Goal: Information Seeking & Learning: Learn about a topic

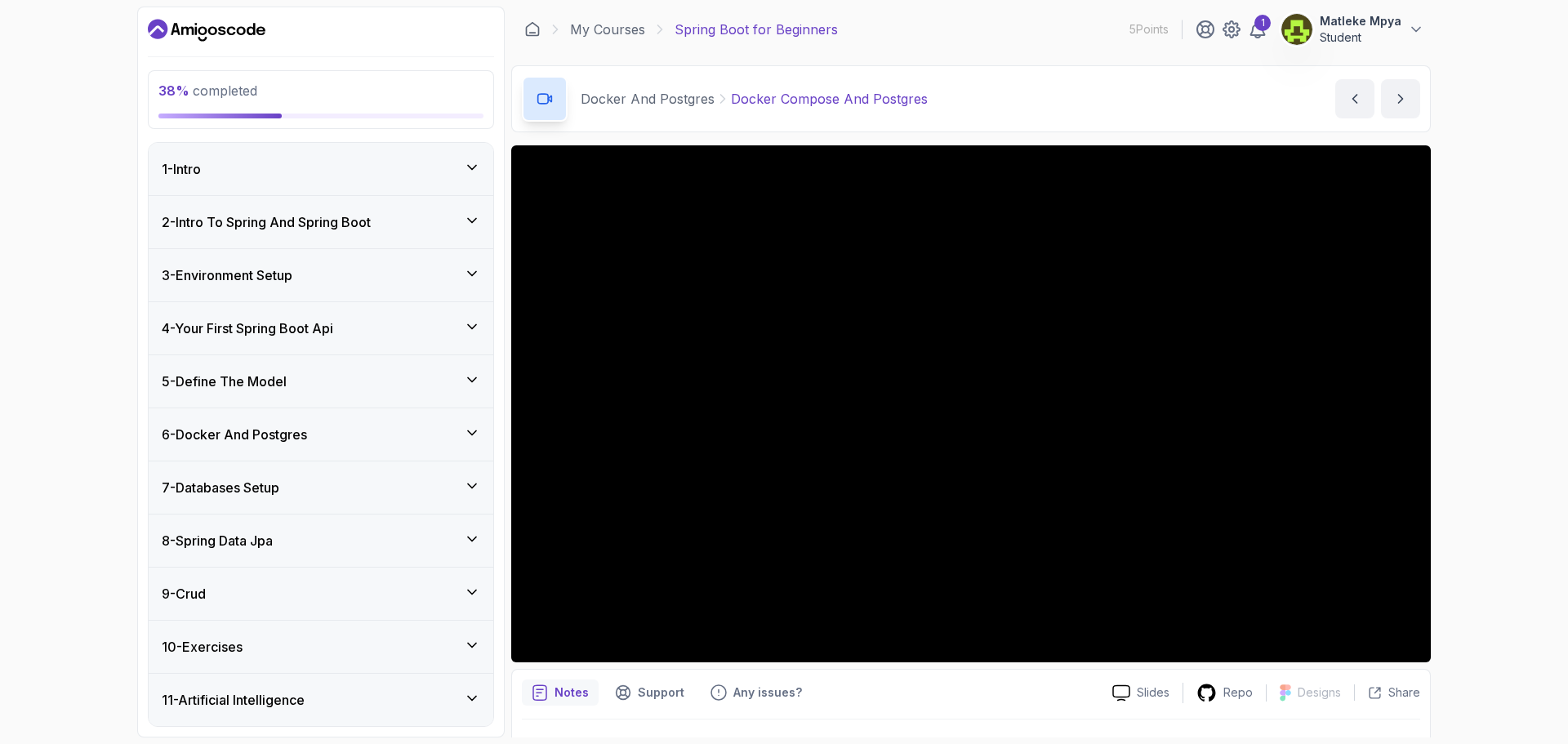
scroll to position [53, 0]
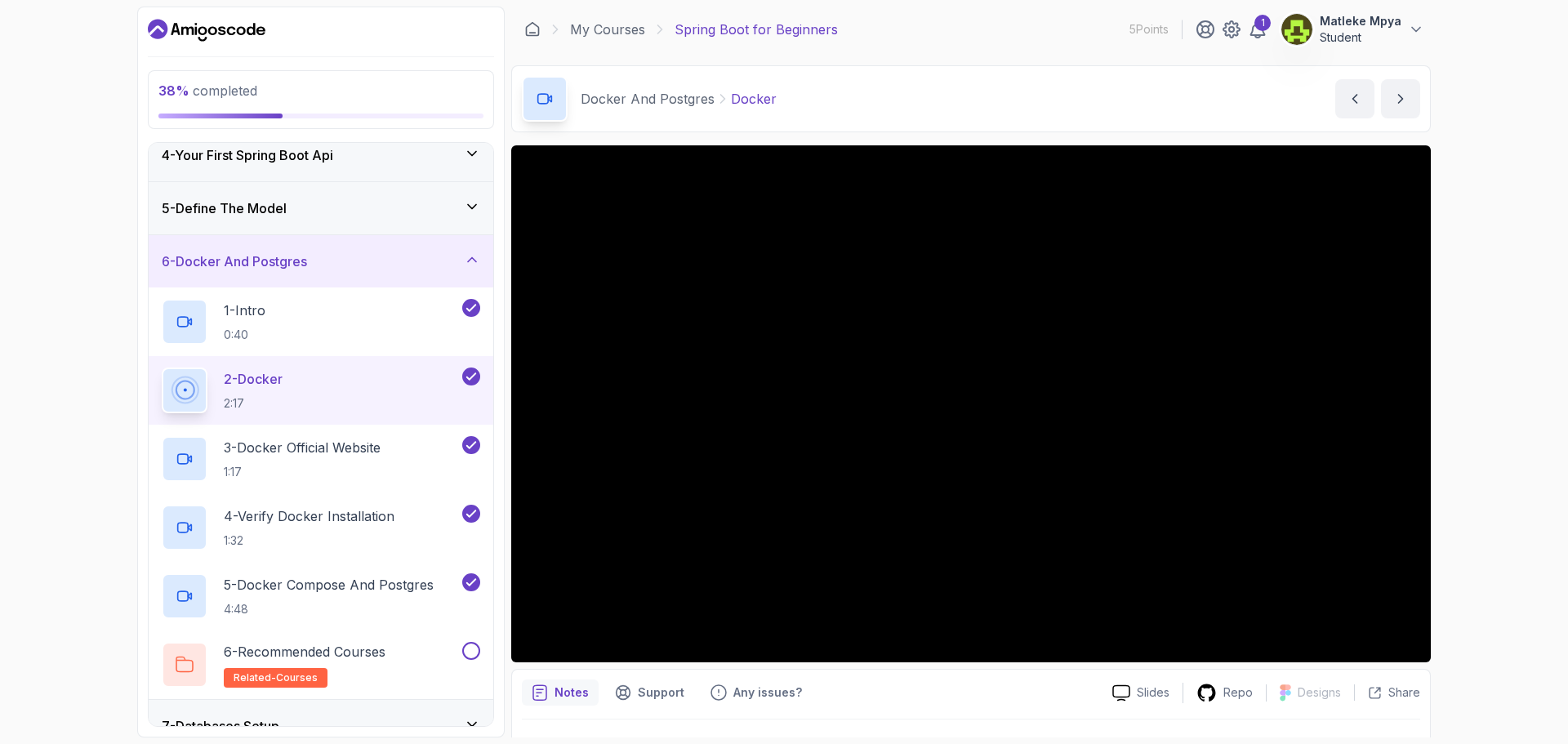
scroll to position [408, 0]
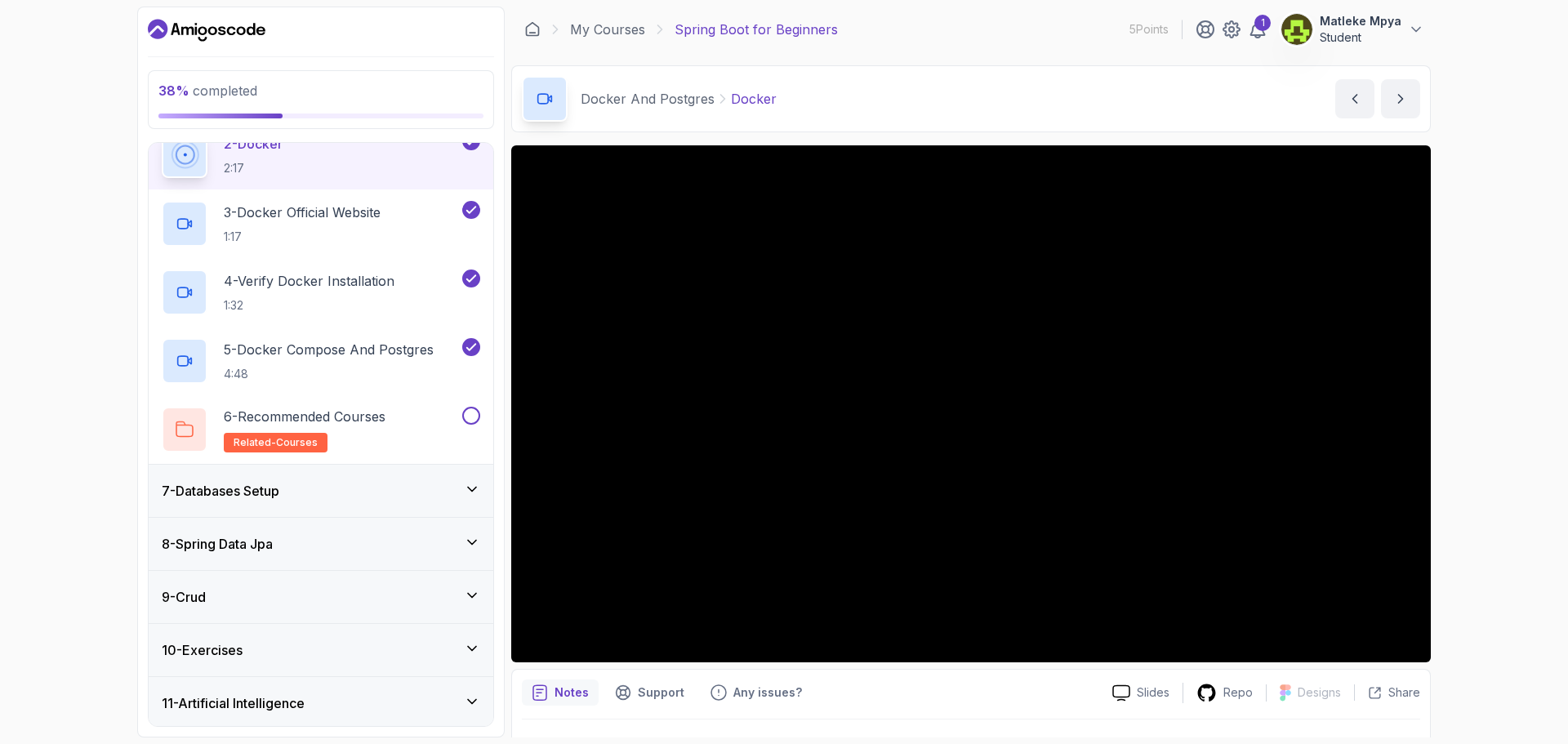
click at [165, 484] on h3 "7 - Databases Setup" at bounding box center [221, 490] width 118 height 19
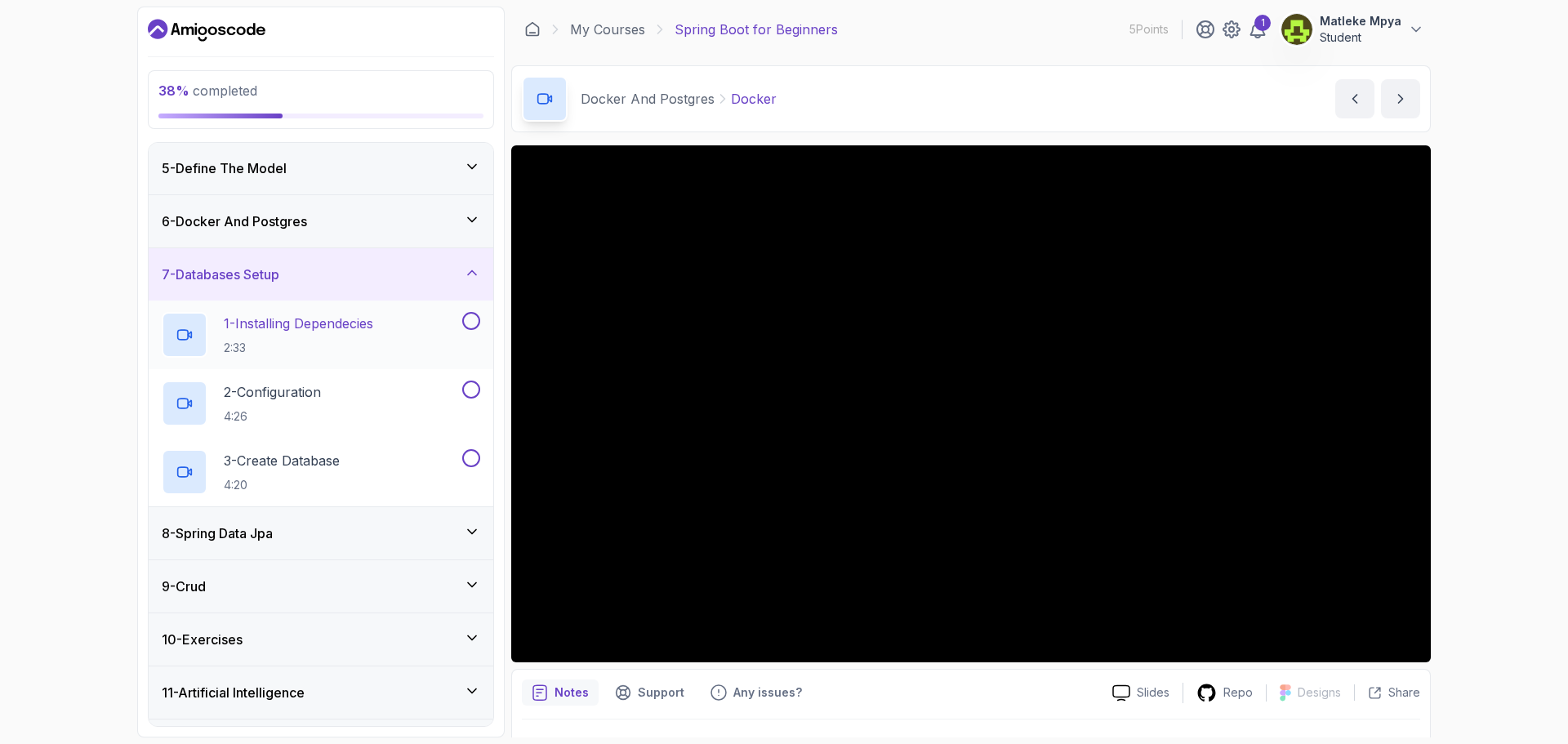
scroll to position [259, 0]
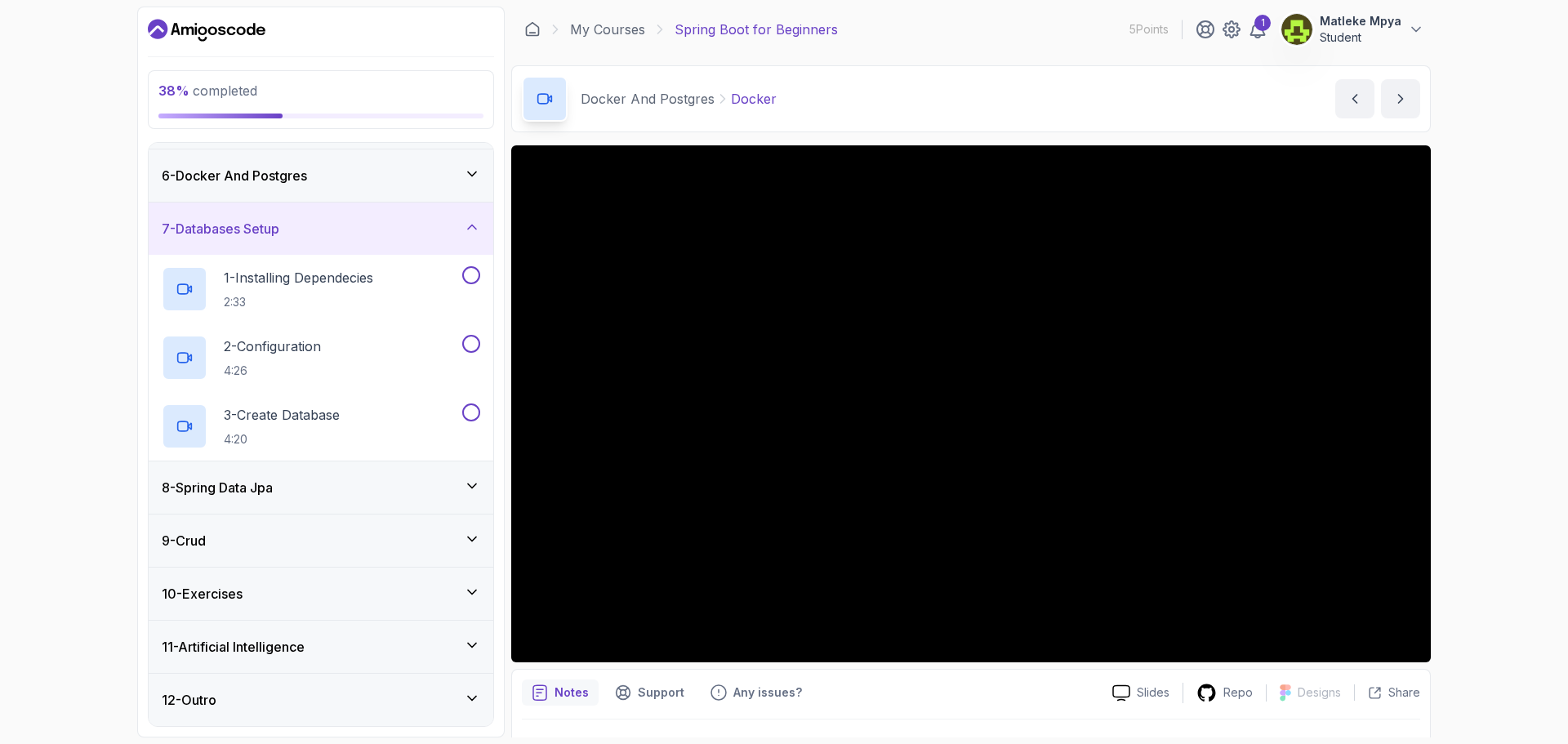
click at [236, 653] on h3 "11 - Artificial Intelligence" at bounding box center [233, 645] width 143 height 19
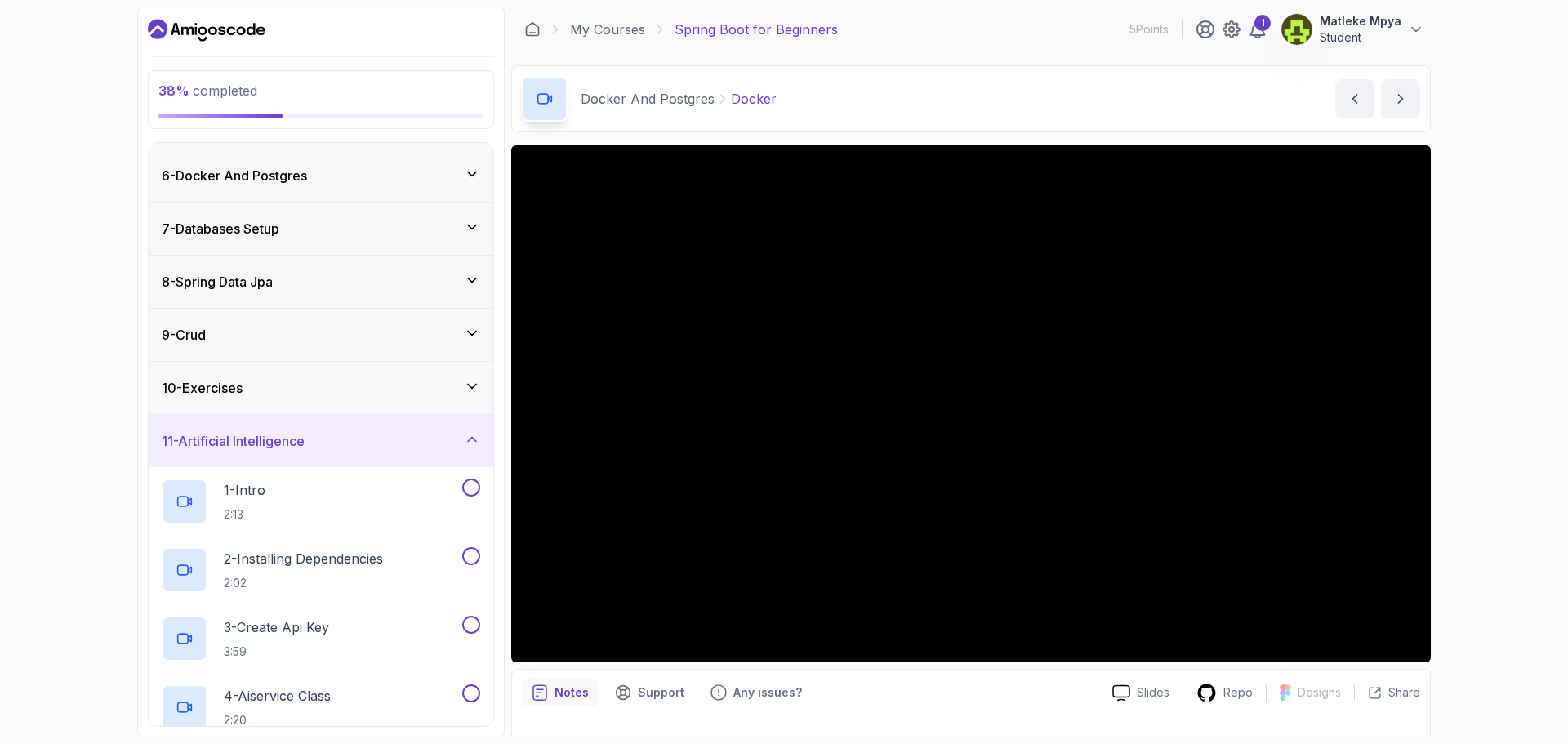
click at [244, 453] on div "11 - Artificial Intelligence" at bounding box center [321, 441] width 345 height 53
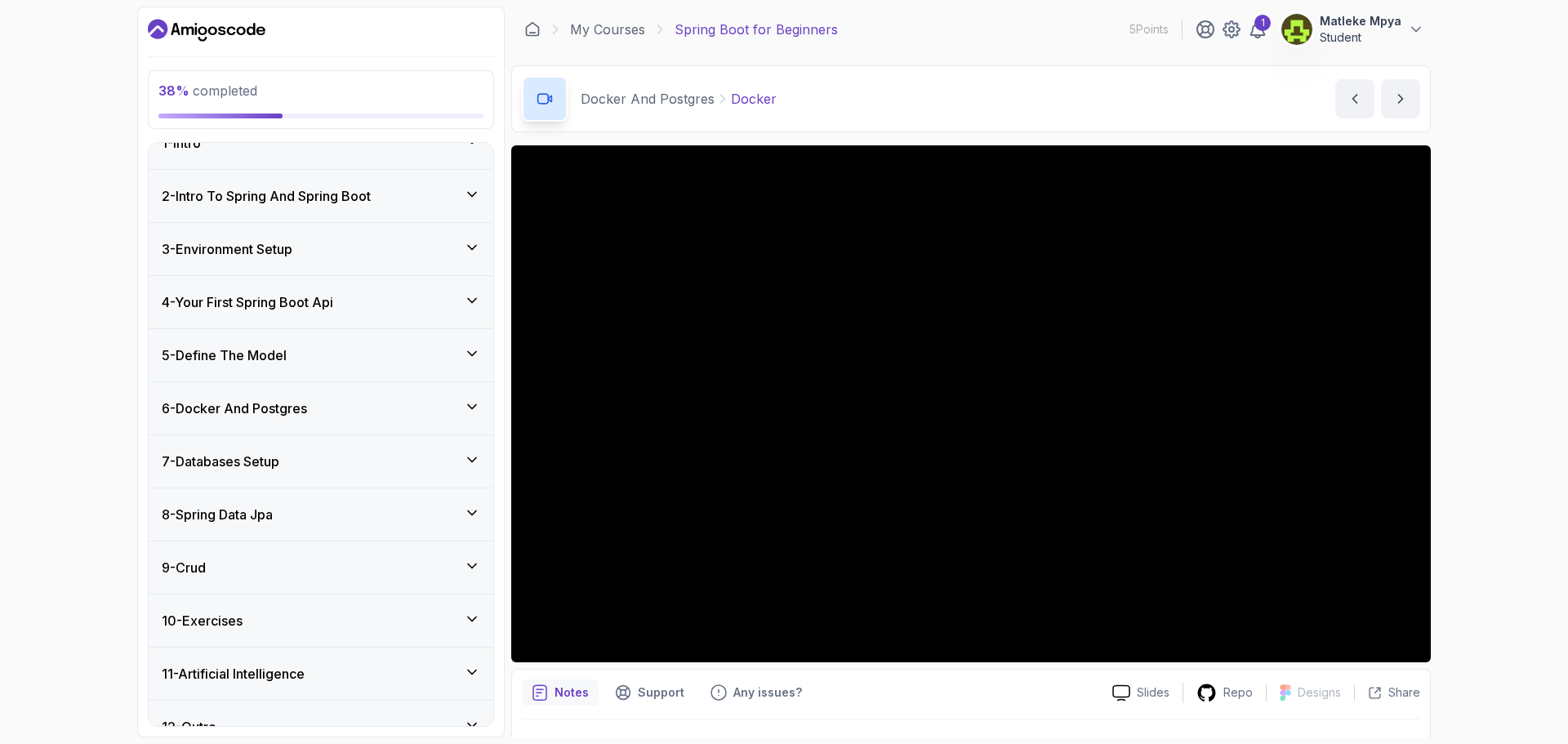
scroll to position [0, 0]
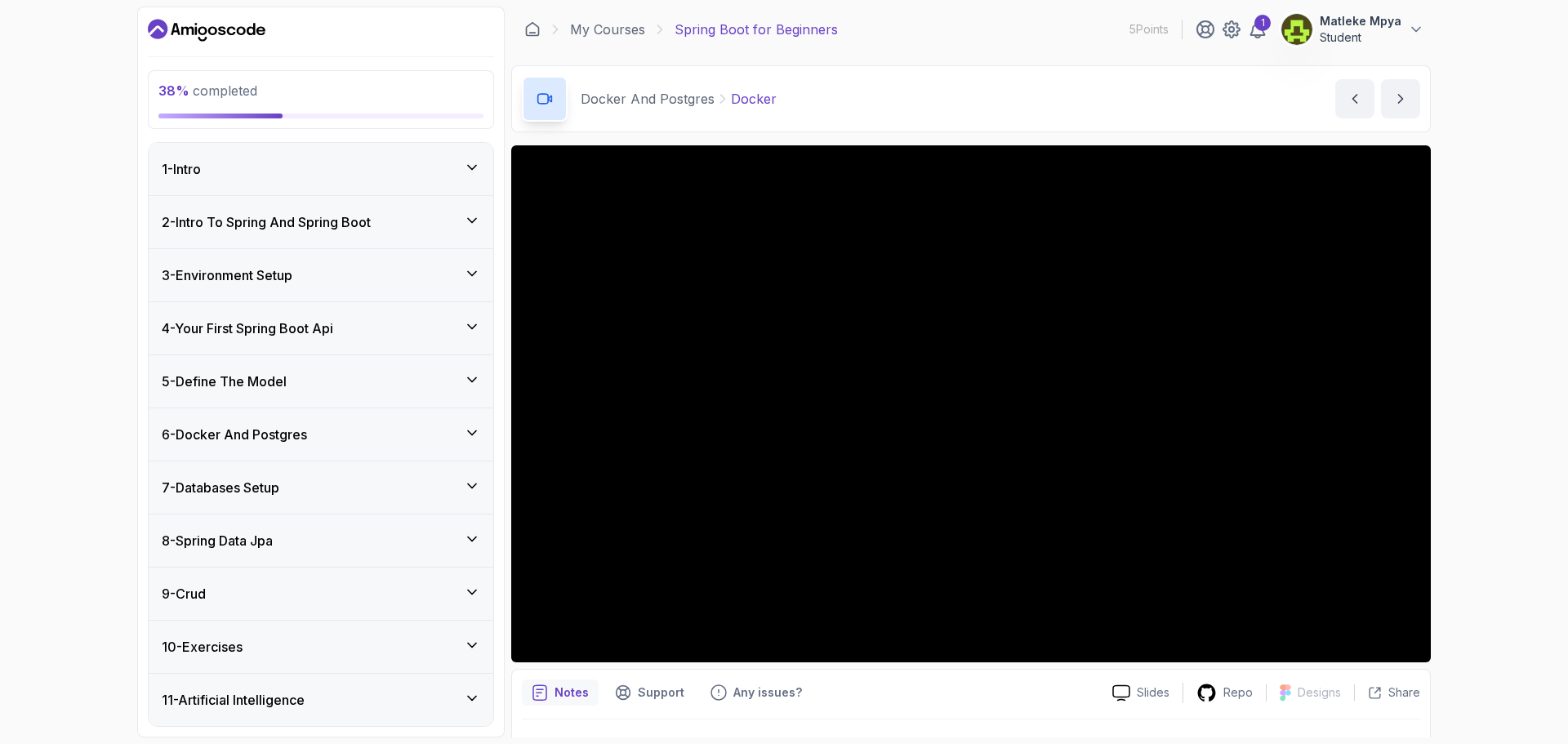
click at [189, 167] on h3 "1 - Intro" at bounding box center [181, 169] width 39 height 19
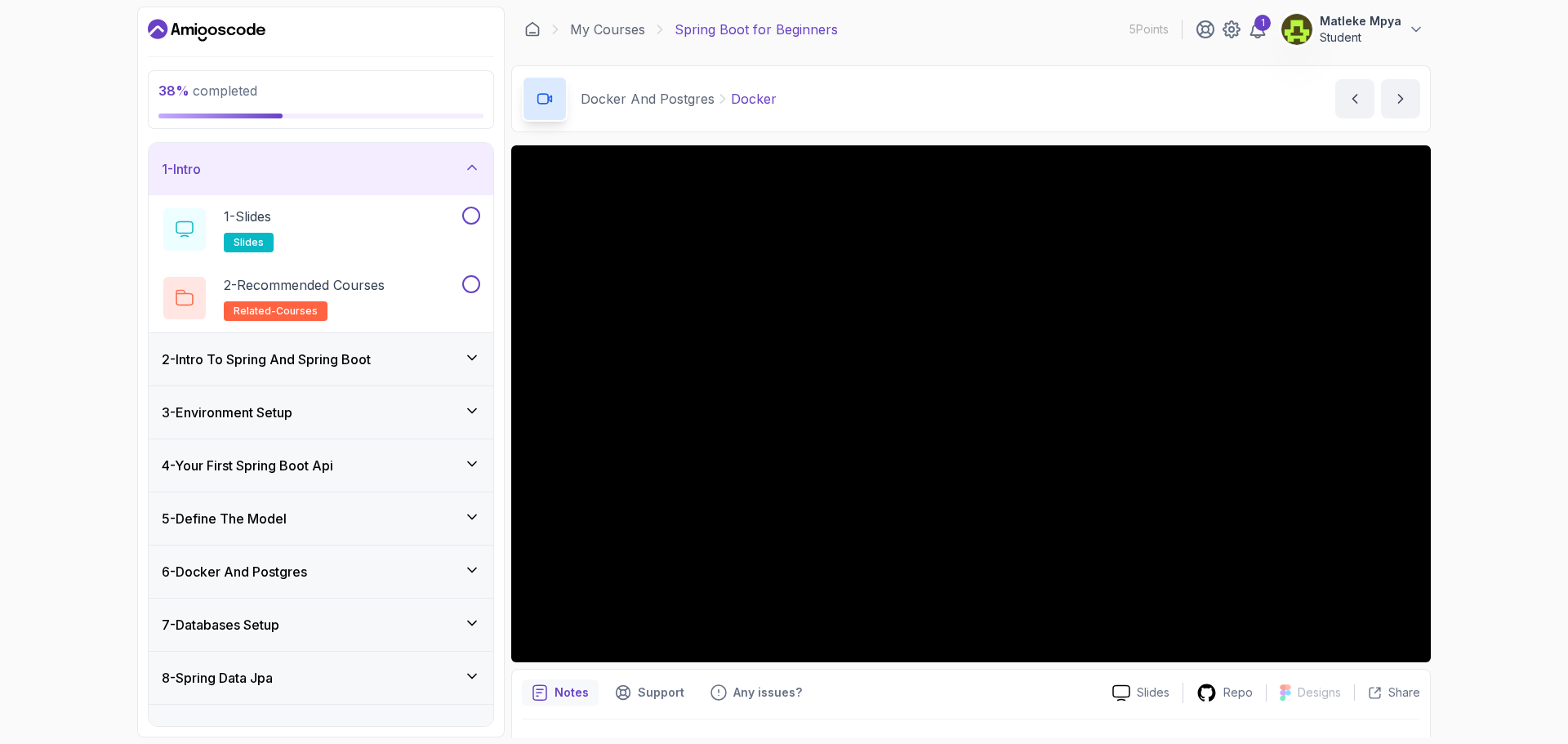
click at [268, 360] on h3 "2 - Intro To Spring And Spring Boot" at bounding box center [266, 358] width 209 height 19
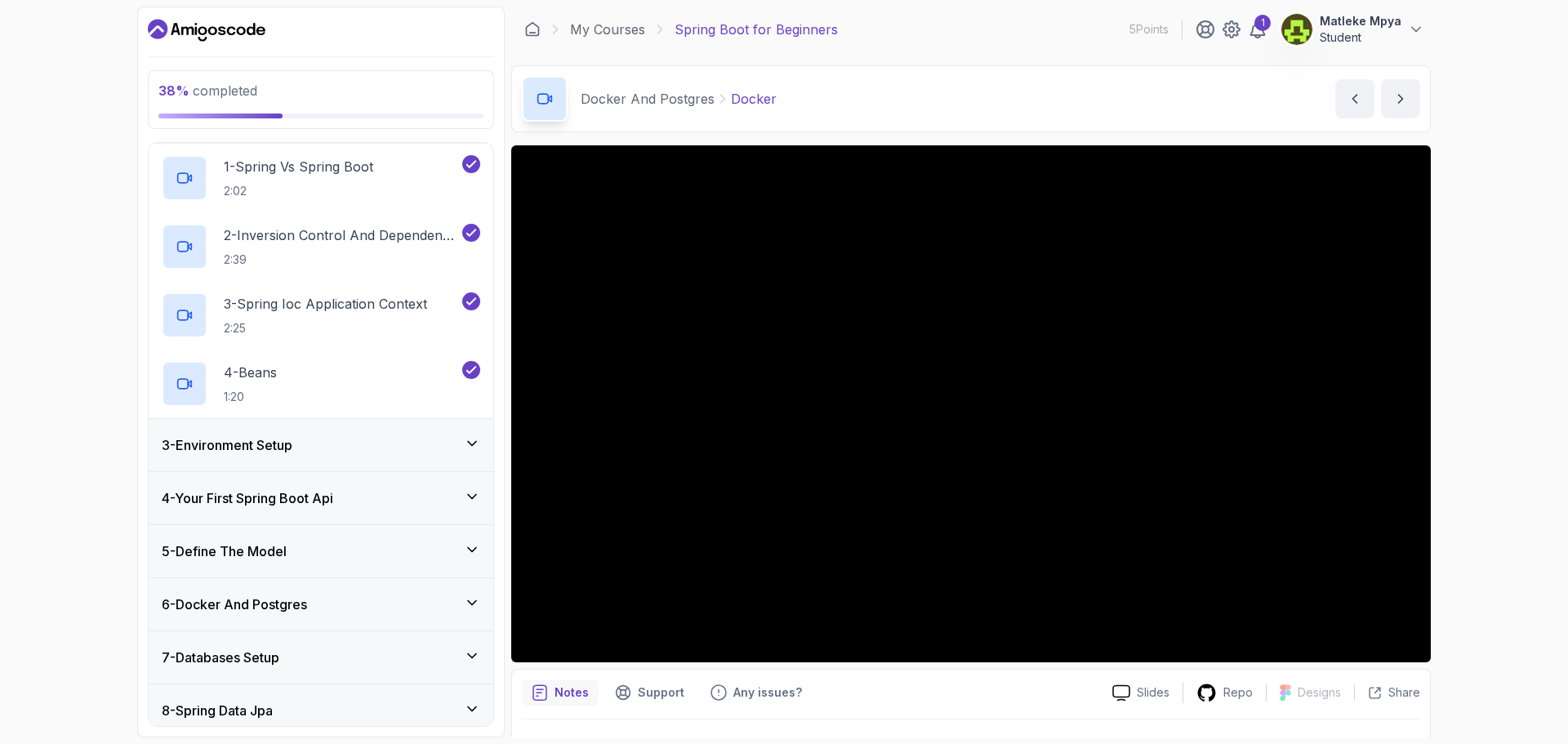
scroll to position [326, 0]
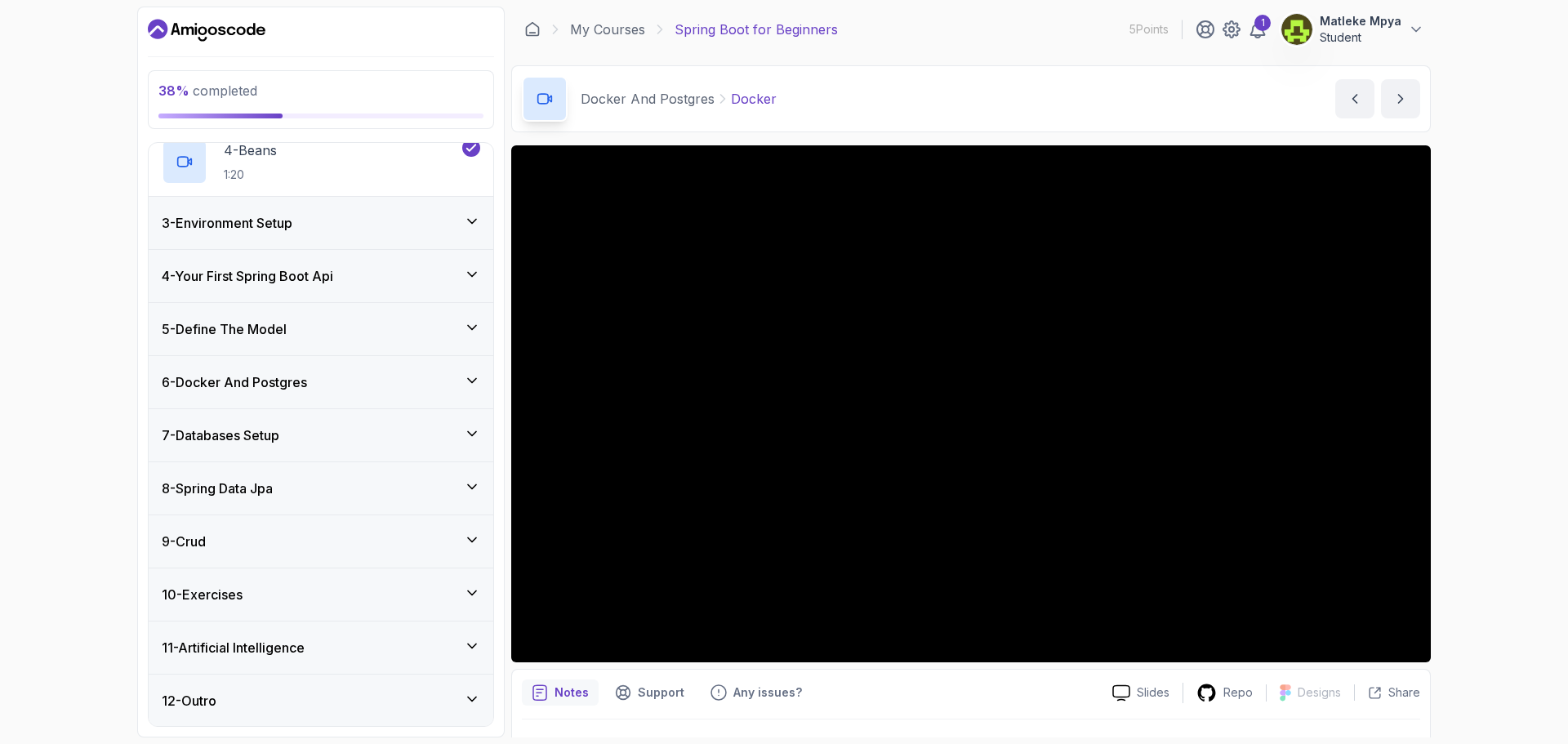
click at [241, 229] on h3 "3 - Environment Setup" at bounding box center [227, 222] width 130 height 19
